Goal: Check status: Check status

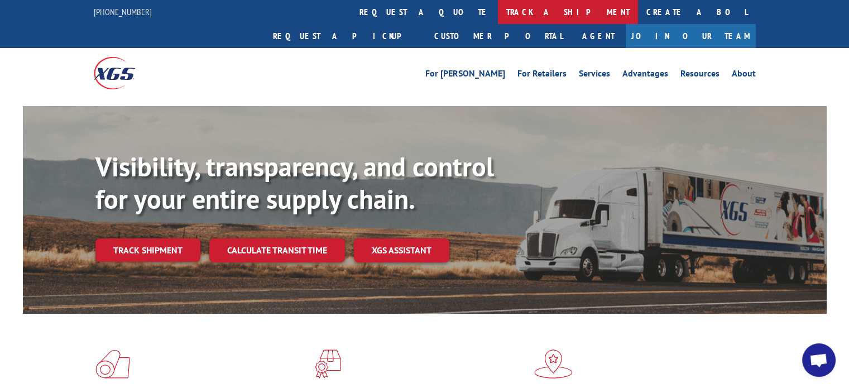
click at [498, 9] on link "track a shipment" at bounding box center [568, 12] width 140 height 24
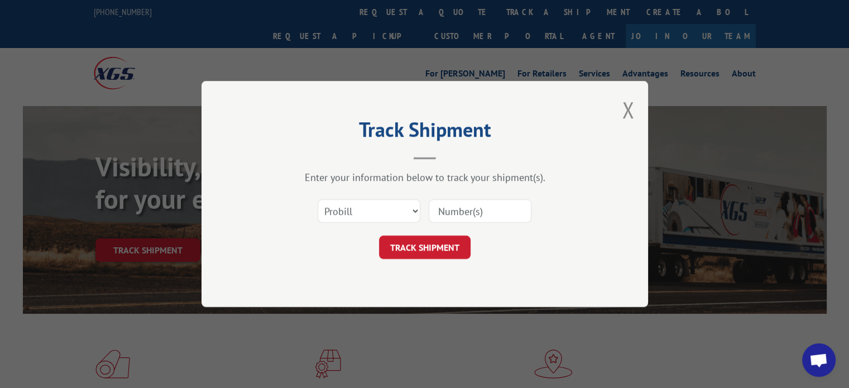
click at [462, 208] on input at bounding box center [480, 210] width 103 height 23
paste input "0291914"
type input "0291914"
click at [408, 244] on button "TRACK SHIPMENT" at bounding box center [425, 246] width 92 height 23
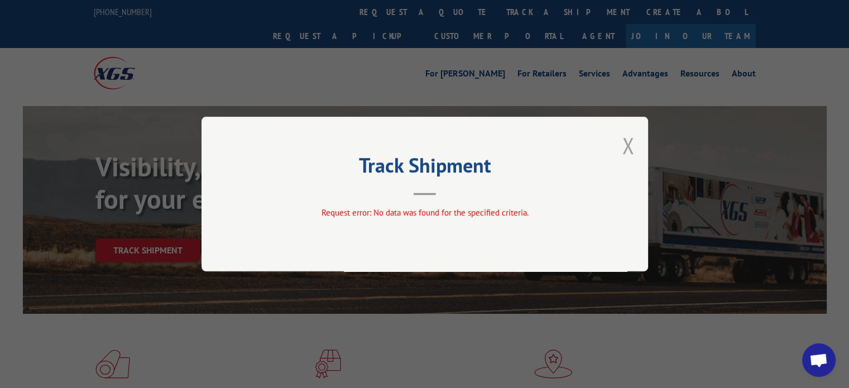
click at [627, 152] on button "Close modal" at bounding box center [628, 146] width 12 height 30
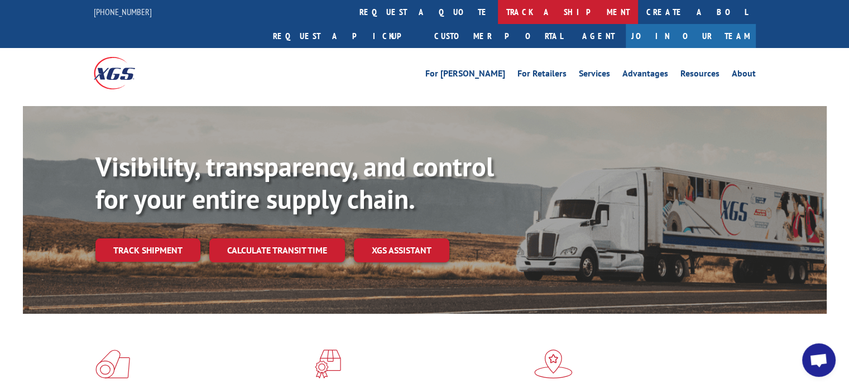
click at [498, 7] on link "track a shipment" at bounding box center [568, 12] width 140 height 24
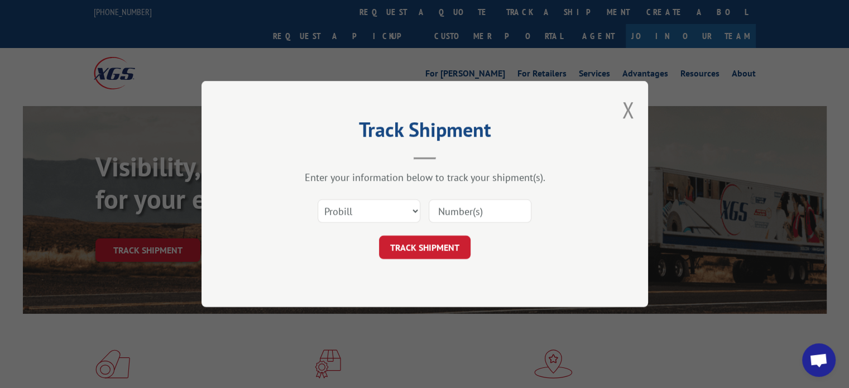
click at [453, 211] on input at bounding box center [480, 210] width 103 height 23
paste input "0291914"
click at [446, 208] on input "0291914" at bounding box center [480, 210] width 103 height 23
type input "291914"
click button "TRACK SHIPMENT" at bounding box center [425, 246] width 92 height 23
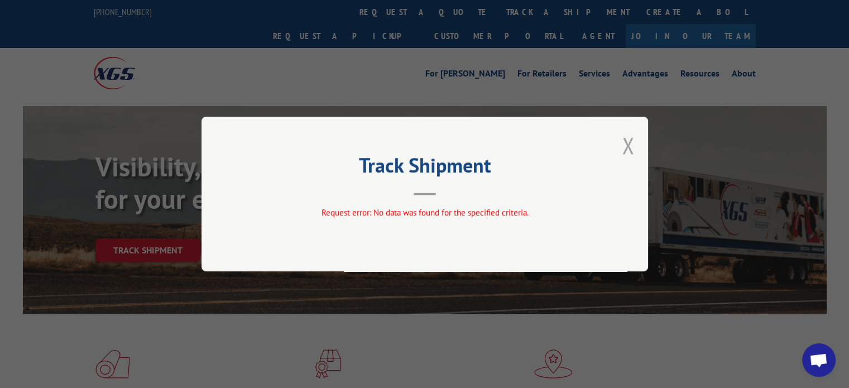
click at [627, 147] on button "Close modal" at bounding box center [628, 146] width 12 height 30
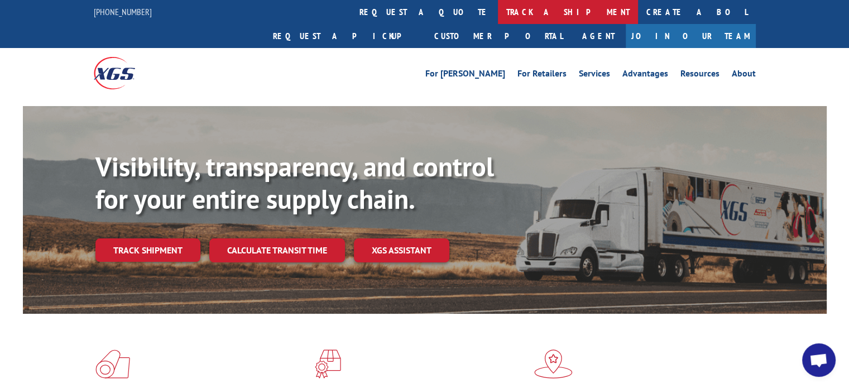
click at [498, 8] on link "track a shipment" at bounding box center [568, 12] width 140 height 24
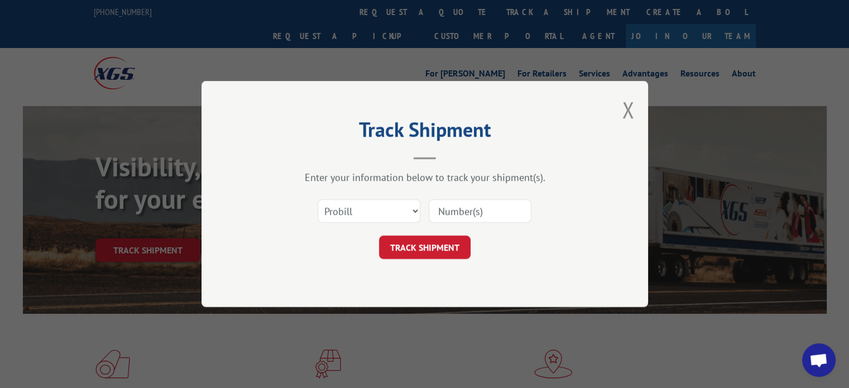
click at [453, 207] on input at bounding box center [480, 210] width 103 height 23
paste input "17591305"
type input "17591305"
click at [429, 243] on button "TRACK SHIPMENT" at bounding box center [425, 246] width 92 height 23
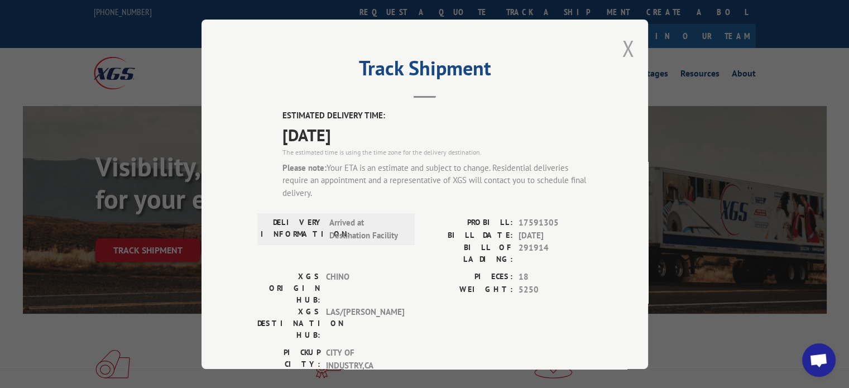
click at [624, 46] on button "Close modal" at bounding box center [628, 48] width 12 height 30
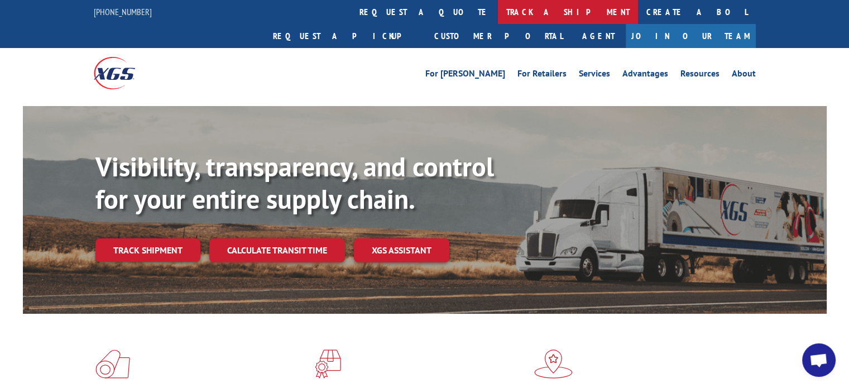
click at [498, 11] on link "track a shipment" at bounding box center [568, 12] width 140 height 24
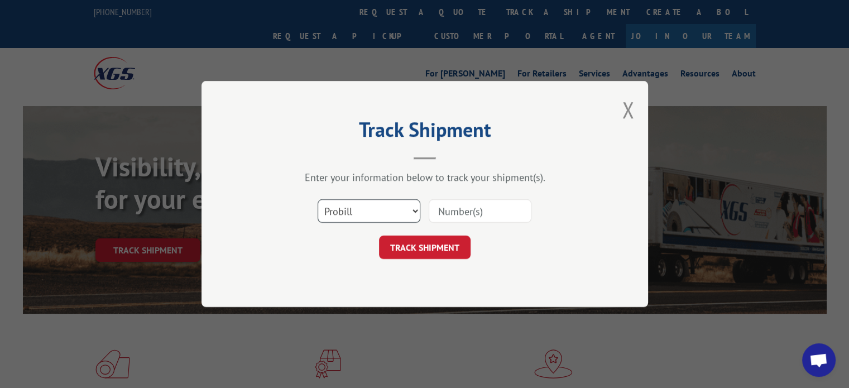
click at [416, 210] on select "Select category... Probill BOL PO" at bounding box center [369, 210] width 103 height 23
select select "bol"
click at [318, 199] on select "Select category... Probill BOL PO" at bounding box center [369, 210] width 103 height 23
click at [484, 206] on input at bounding box center [480, 210] width 103 height 23
paste input "0291914"
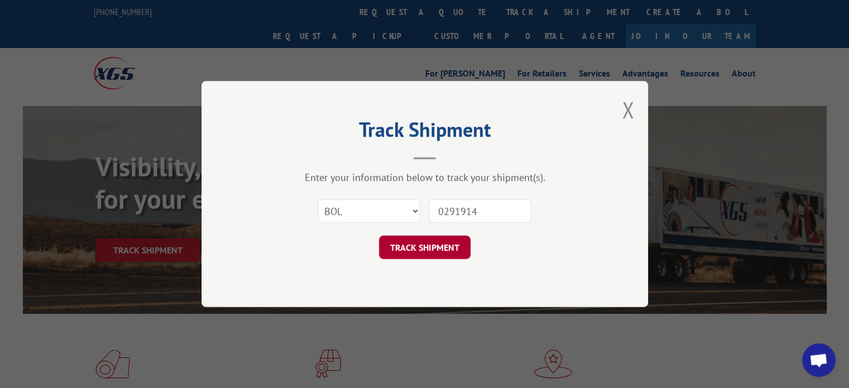
type input "0291914"
click at [406, 242] on button "TRACK SHIPMENT" at bounding box center [425, 246] width 92 height 23
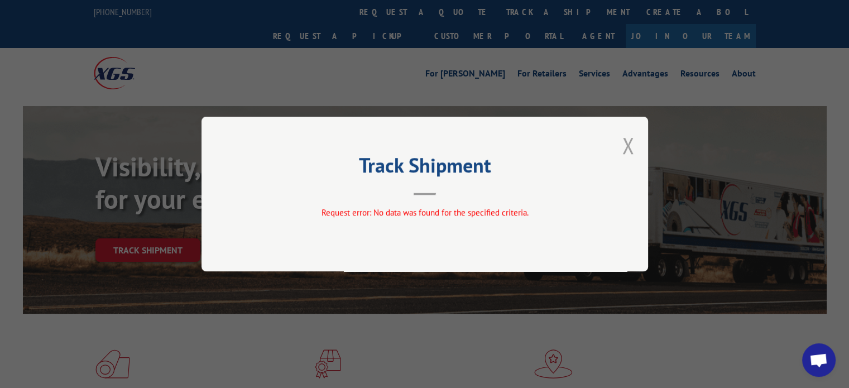
click at [630, 144] on button "Close modal" at bounding box center [628, 146] width 12 height 30
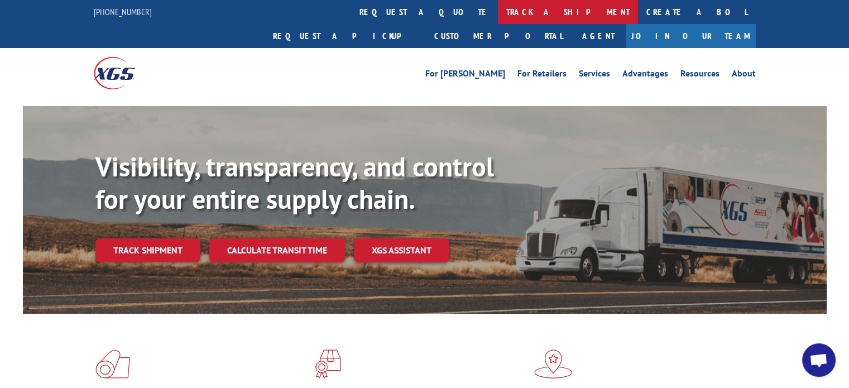
click at [498, 16] on link "track a shipment" at bounding box center [568, 12] width 140 height 24
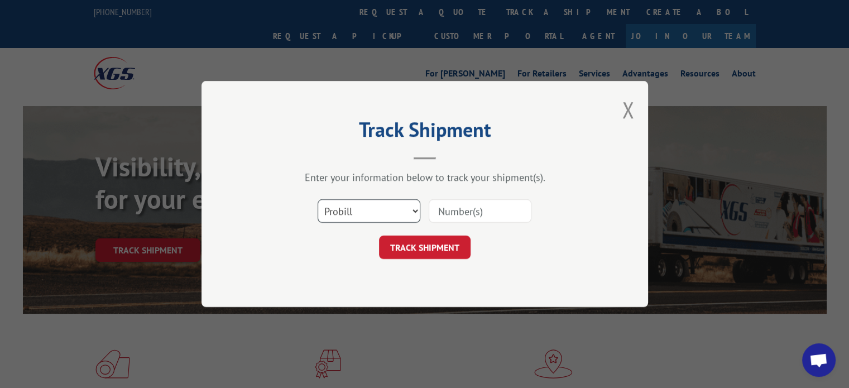
click at [404, 211] on select "Select category... Probill BOL PO" at bounding box center [369, 210] width 103 height 23
select select "bol"
click at [318, 199] on select "Select category... Probill BOL PO" at bounding box center [369, 210] width 103 height 23
click at [461, 210] on input at bounding box center [480, 210] width 103 height 23
paste input "291975"
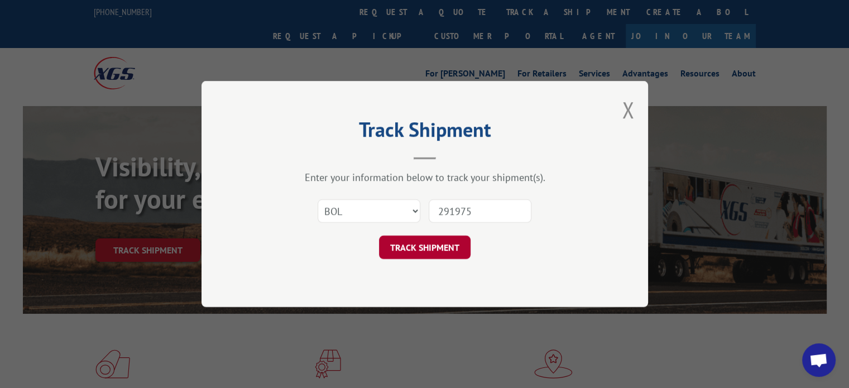
type input "291975"
click at [444, 241] on button "TRACK SHIPMENT" at bounding box center [425, 246] width 92 height 23
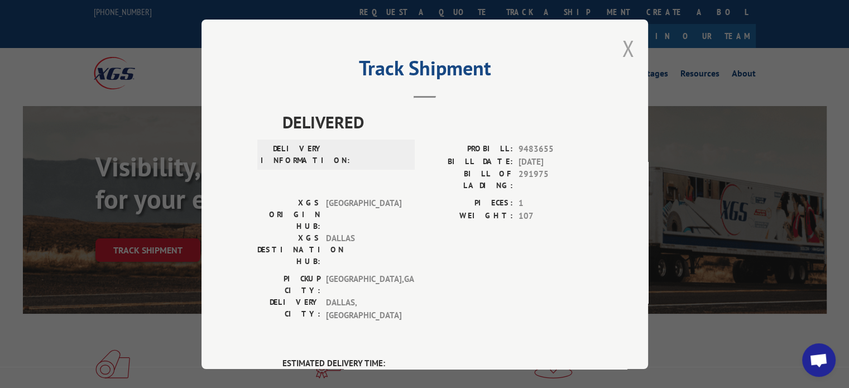
click at [623, 46] on button "Close modal" at bounding box center [628, 48] width 12 height 30
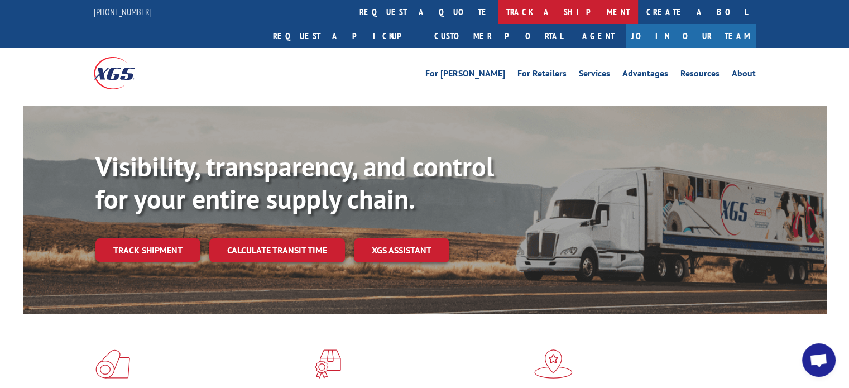
click at [498, 15] on link "track a shipment" at bounding box center [568, 12] width 140 height 24
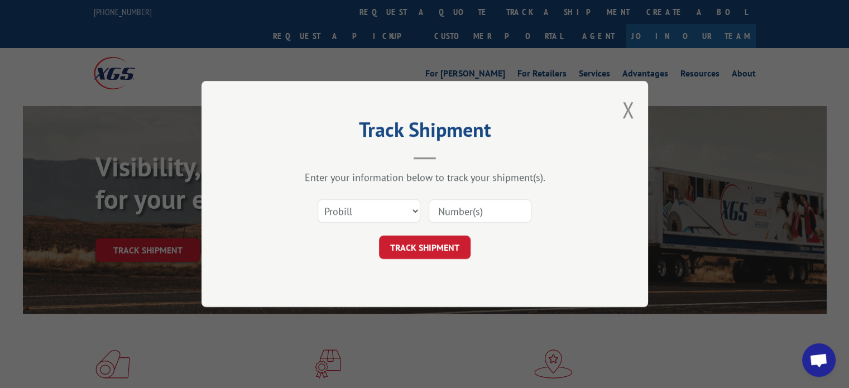
click at [455, 208] on input at bounding box center [480, 210] width 103 height 23
type input "17592443"
click at [446, 243] on button "TRACK SHIPMENT" at bounding box center [425, 246] width 92 height 23
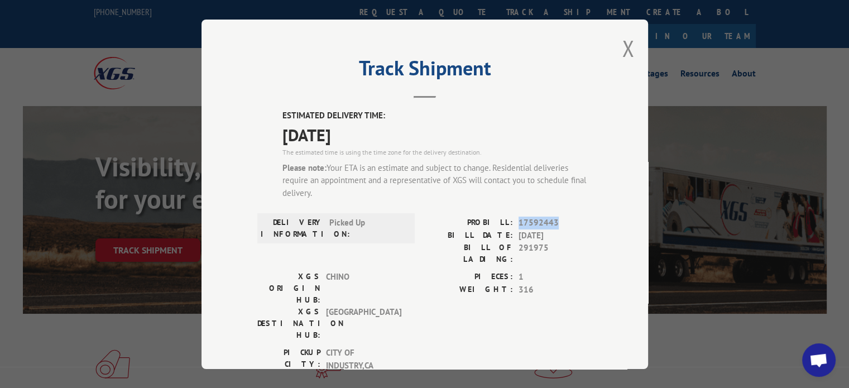
drag, startPoint x: 545, startPoint y: 221, endPoint x: 514, endPoint y: 223, distance: 30.7
click at [518, 223] on span "17592443" at bounding box center [555, 223] width 74 height 13
copy span "17592443"
click at [622, 49] on button "Close modal" at bounding box center [628, 48] width 12 height 30
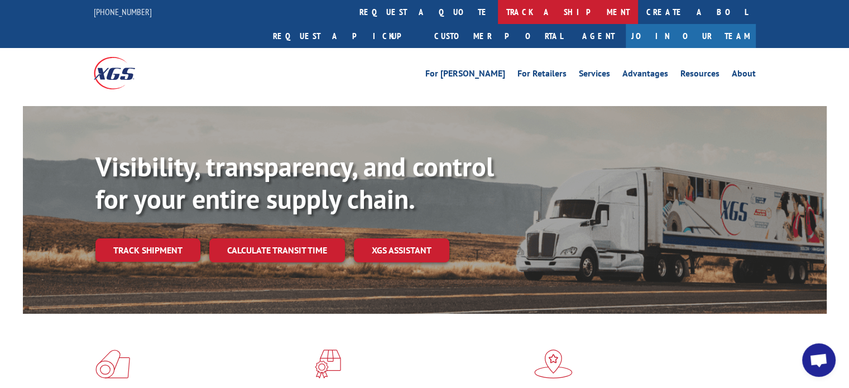
click at [498, 16] on link "track a shipment" at bounding box center [568, 12] width 140 height 24
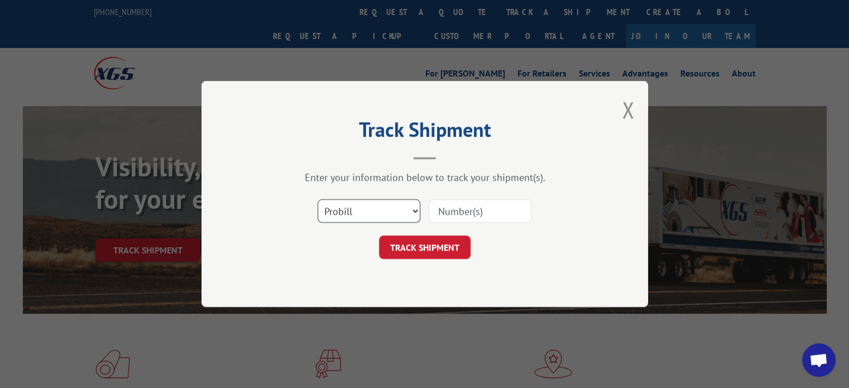
click at [410, 207] on select "Select category... Probill BOL PO" at bounding box center [369, 210] width 103 height 23
select select "bol"
click at [318, 199] on select "Select category... Probill BOL PO" at bounding box center [369, 210] width 103 height 23
click at [446, 209] on input at bounding box center [480, 210] width 103 height 23
paste input "291947"
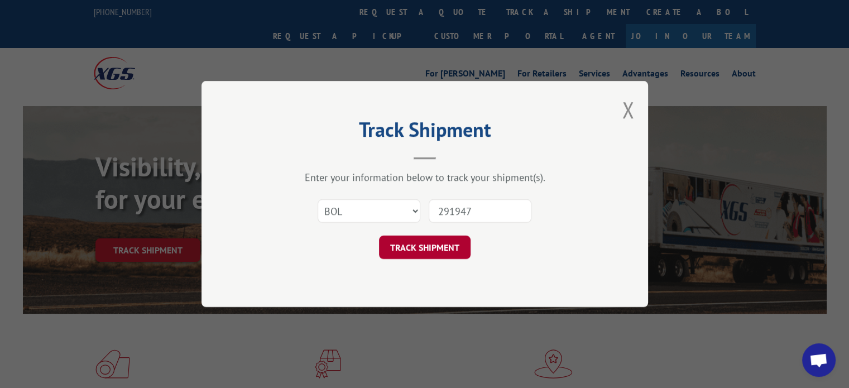
type input "291947"
click at [427, 241] on button "TRACK SHIPMENT" at bounding box center [425, 246] width 92 height 23
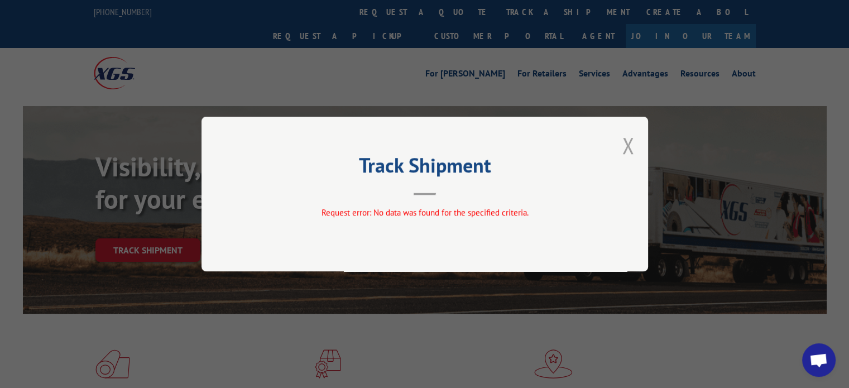
click at [623, 143] on button "Close modal" at bounding box center [628, 146] width 12 height 30
